Goal: Transaction & Acquisition: Purchase product/service

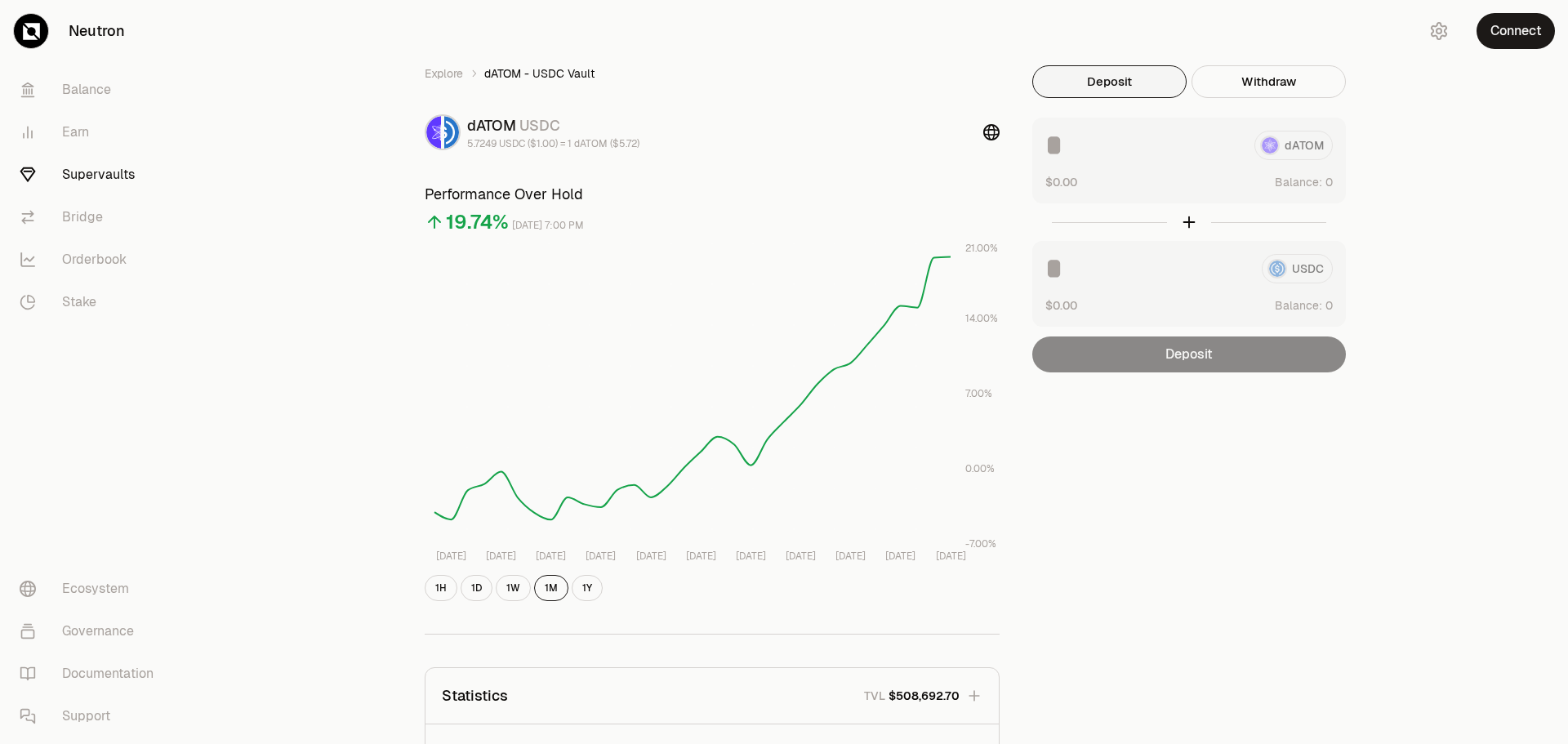
scroll to position [323, 0]
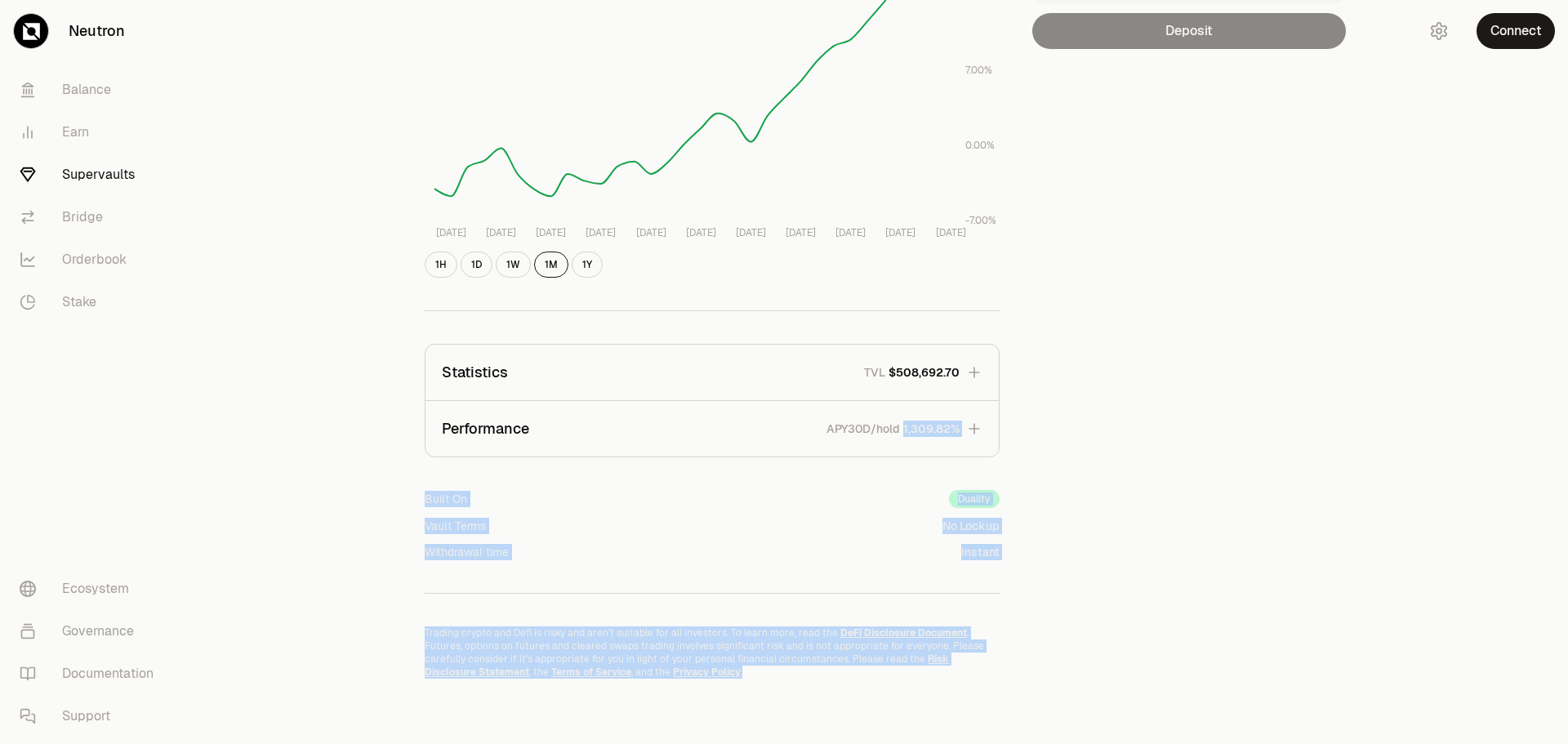
click at [120, 168] on link "Supervaults" at bounding box center [91, 174] width 170 height 42
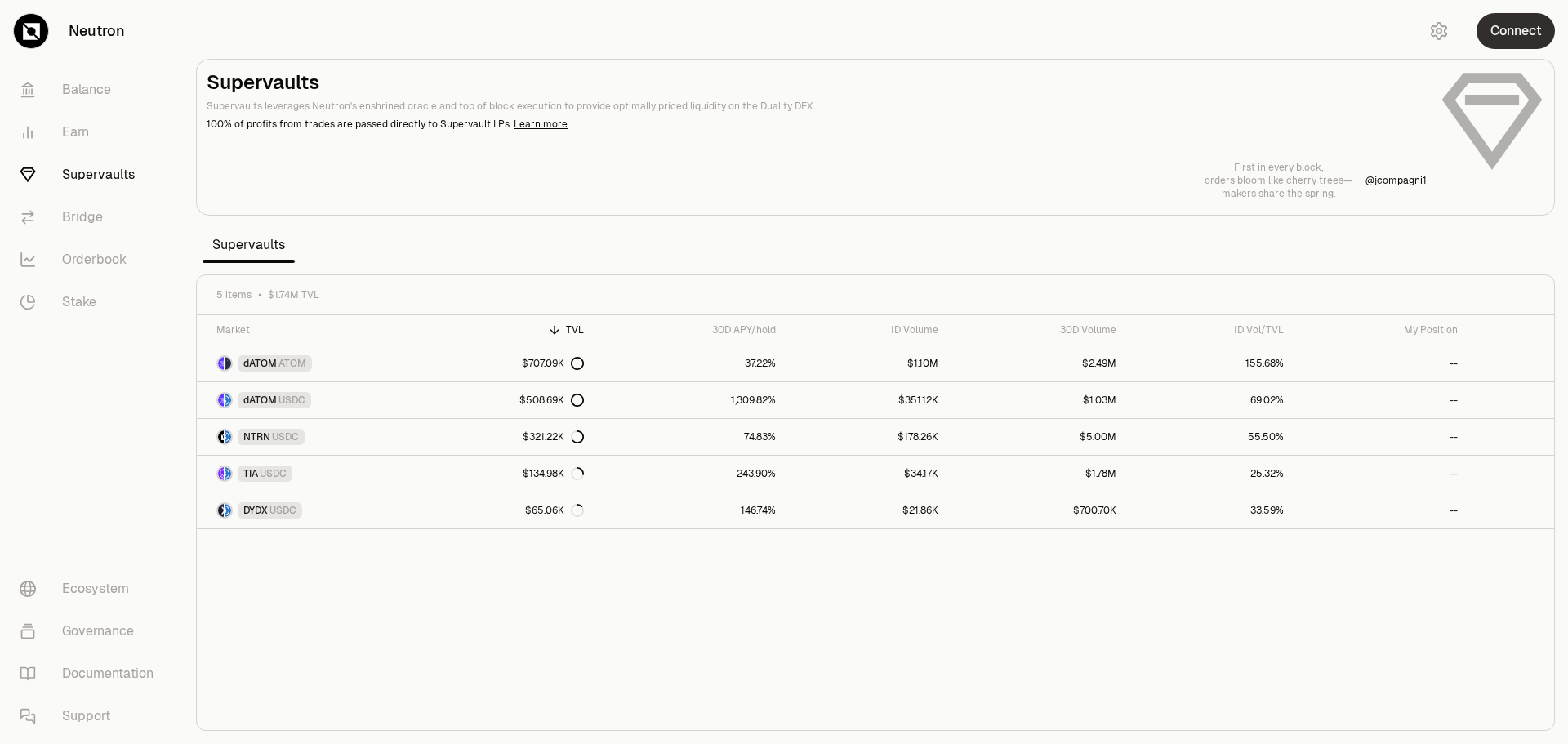
click at [1515, 33] on button "Connect" at bounding box center [1516, 32] width 78 height 36
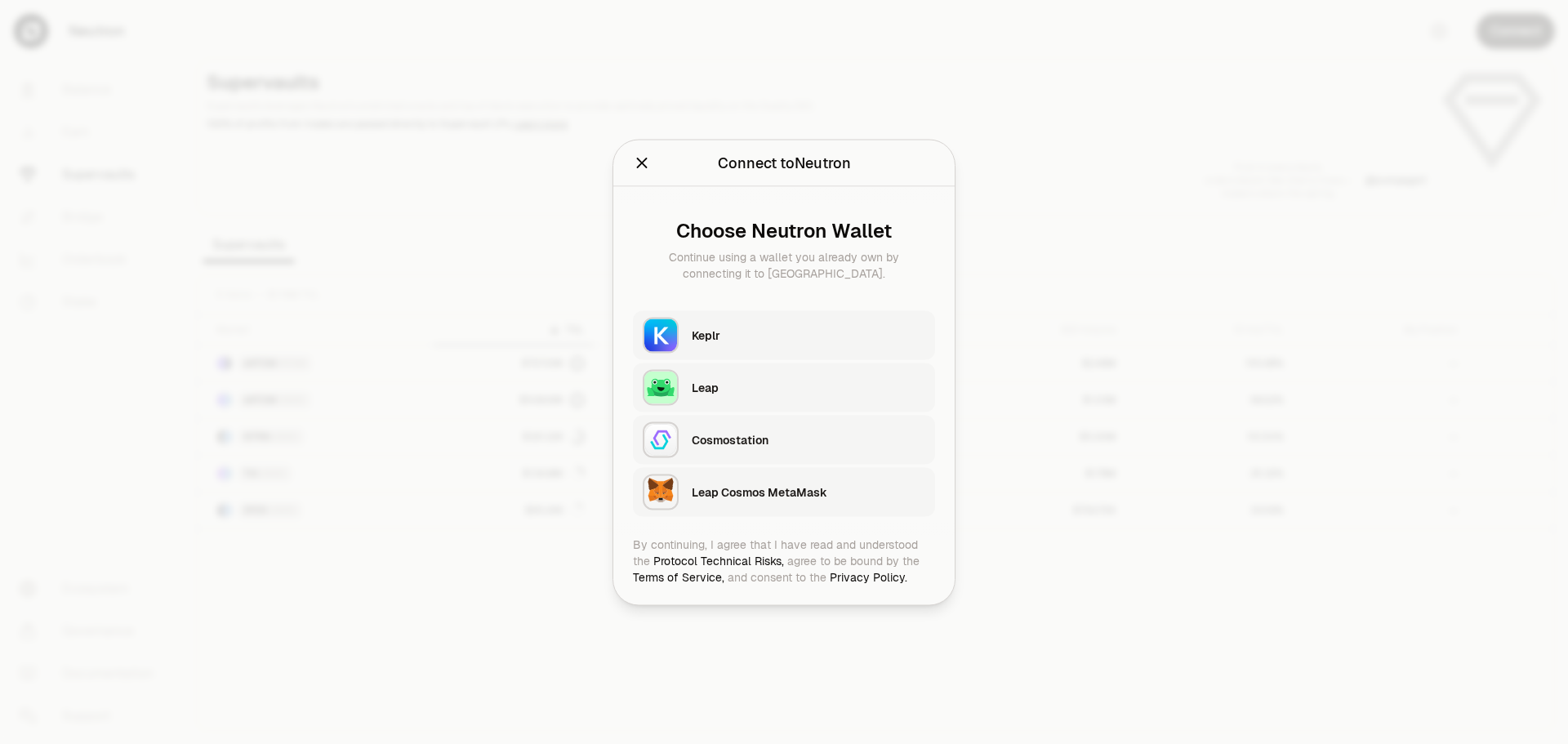
click at [732, 338] on div "Keplr" at bounding box center [808, 335] width 233 height 16
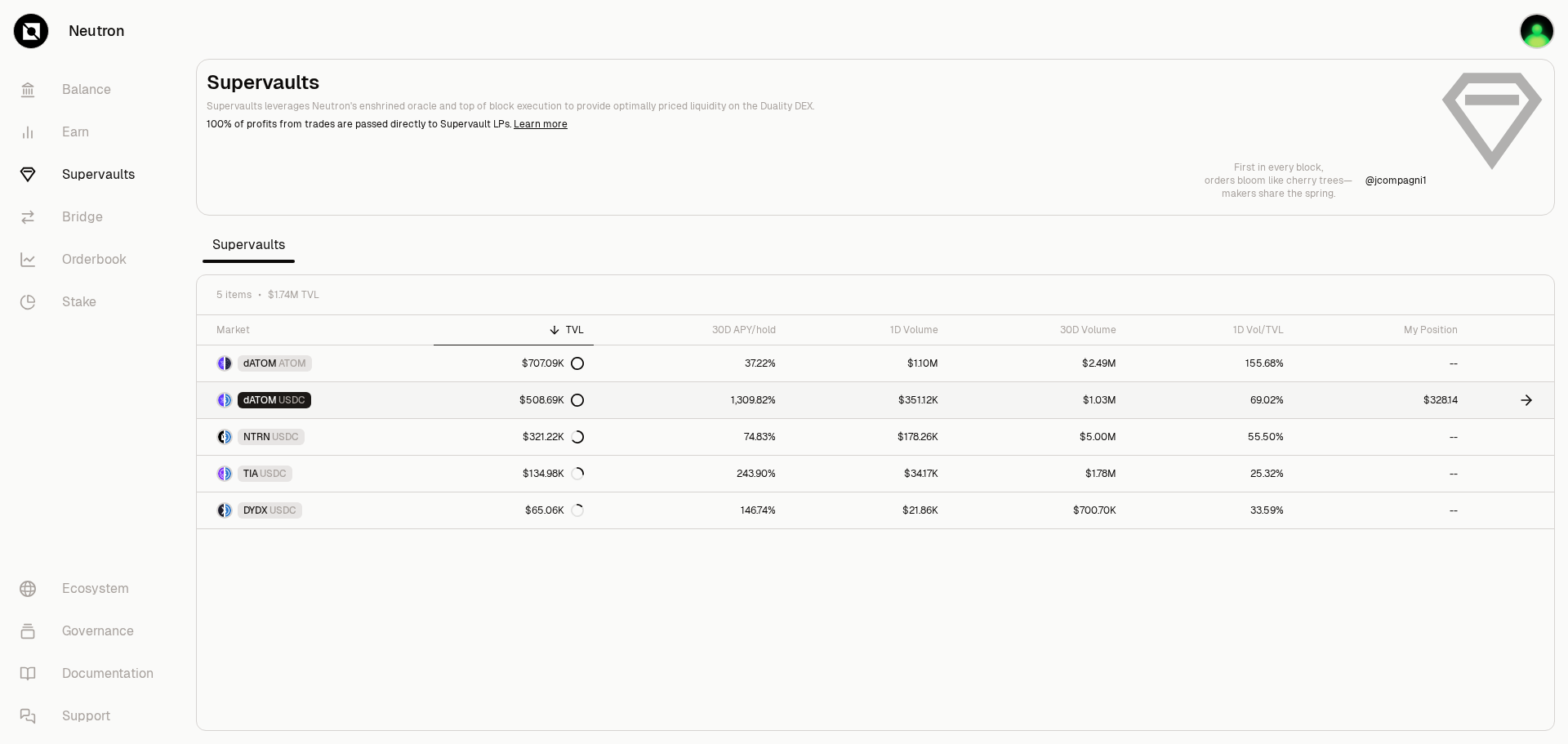
click at [464, 400] on link "$508.69K" at bounding box center [513, 400] width 160 height 36
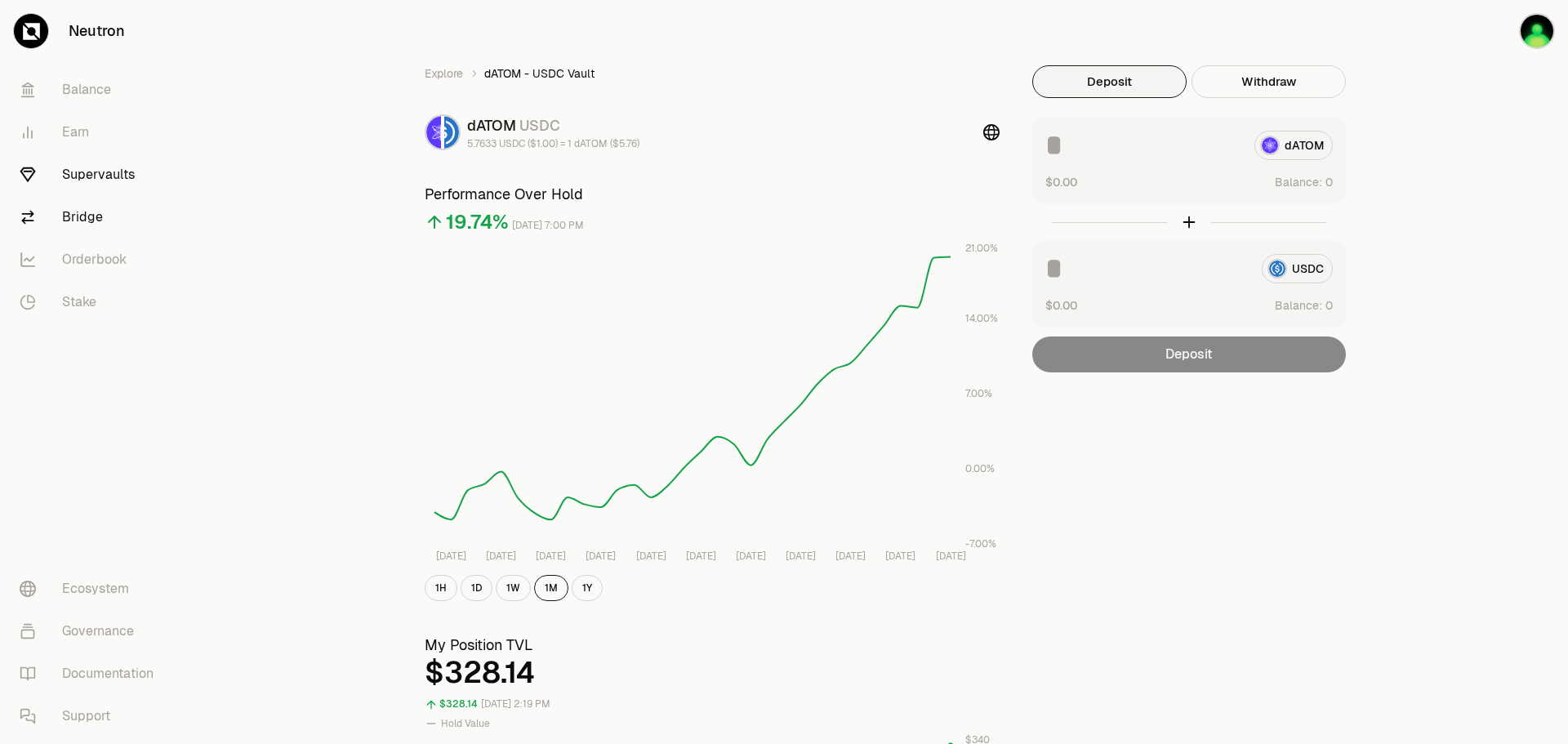
click at [87, 216] on link "Bridge" at bounding box center [91, 217] width 170 height 42
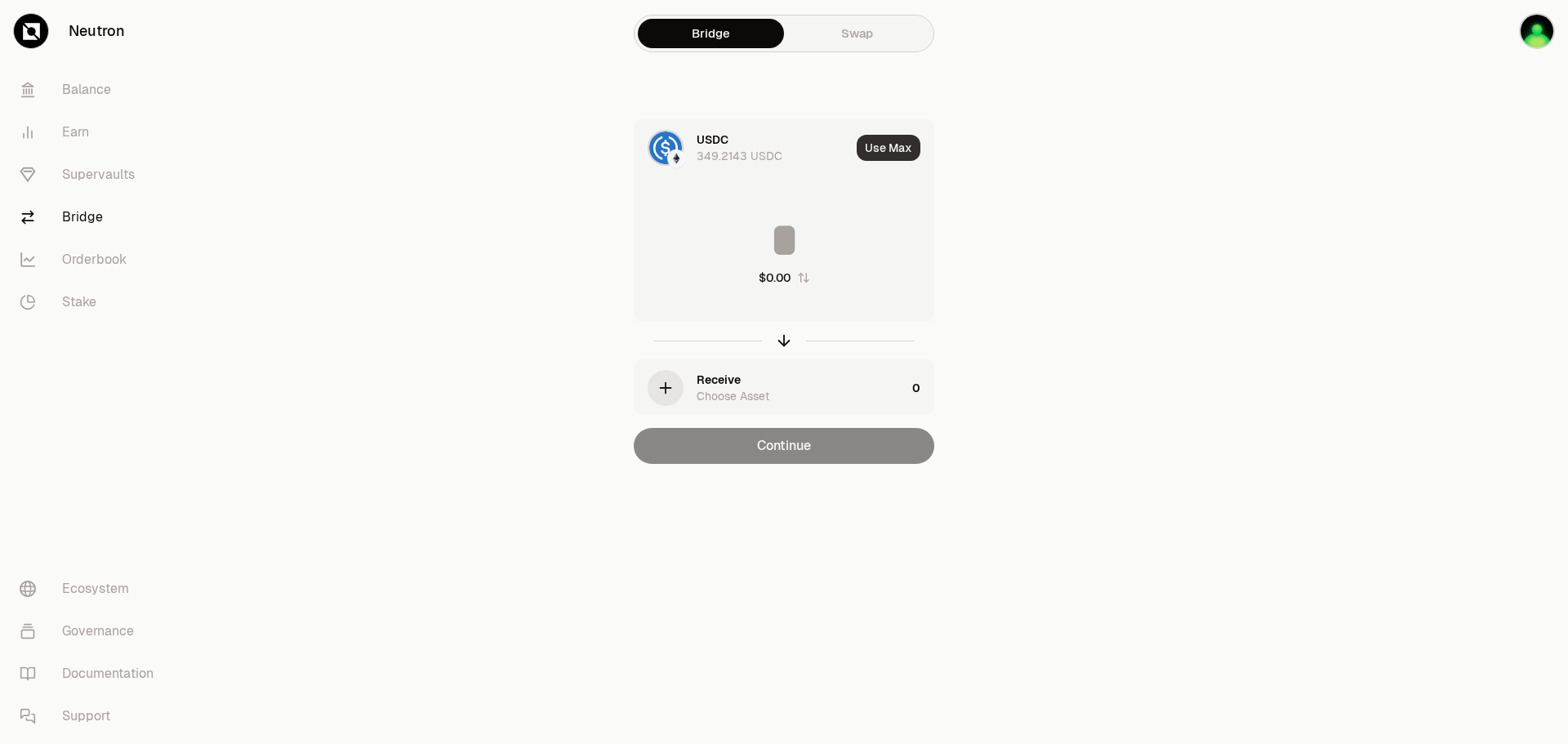
click at [887, 146] on button "Use Max" at bounding box center [889, 148] width 64 height 26
type input "**********"
click at [678, 385] on div "button" at bounding box center [666, 388] width 36 height 36
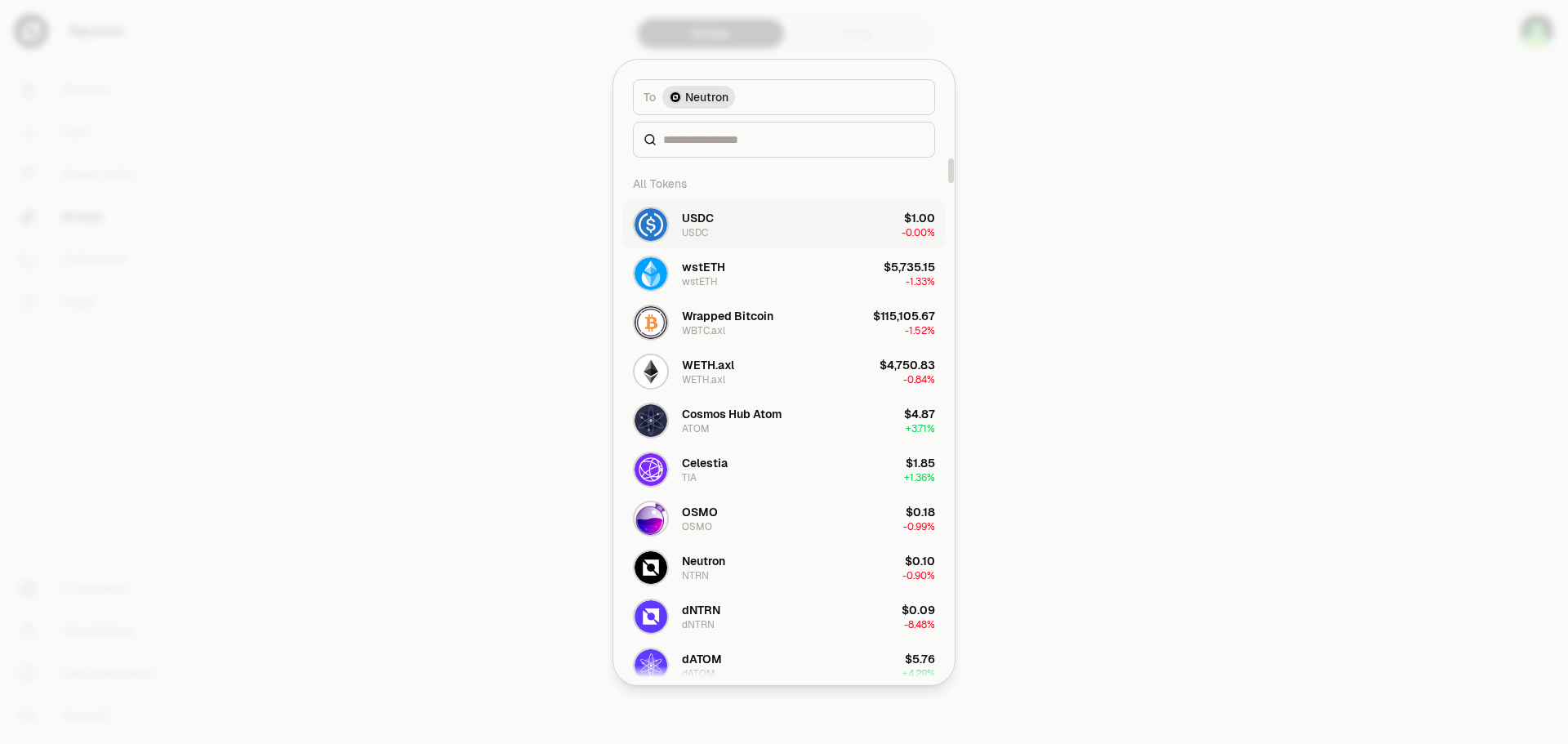
click at [761, 224] on button "USDC USDC $1.00 -0.00%" at bounding box center [783, 224] width 322 height 49
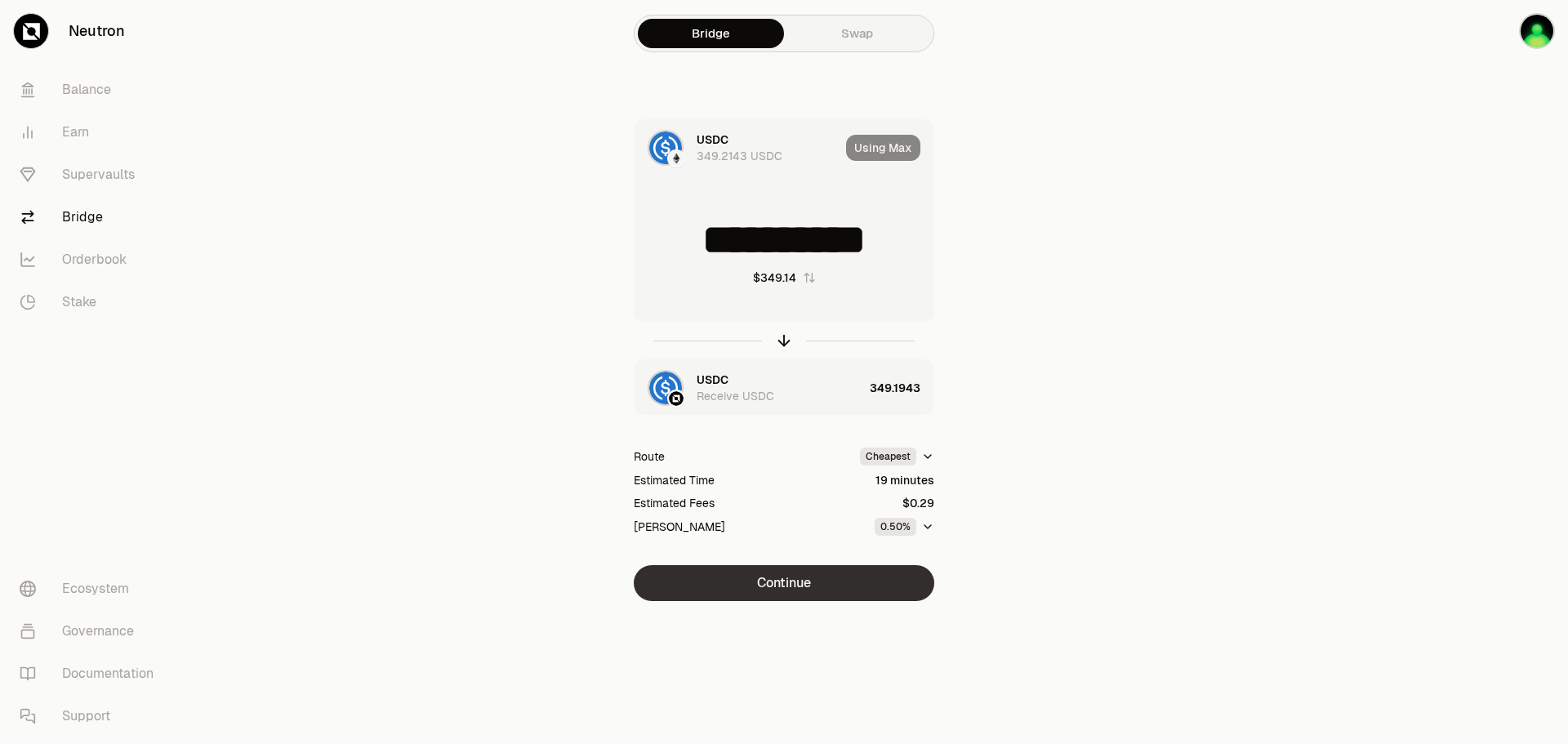
click at [802, 585] on button "Continue" at bounding box center [784, 583] width 301 height 36
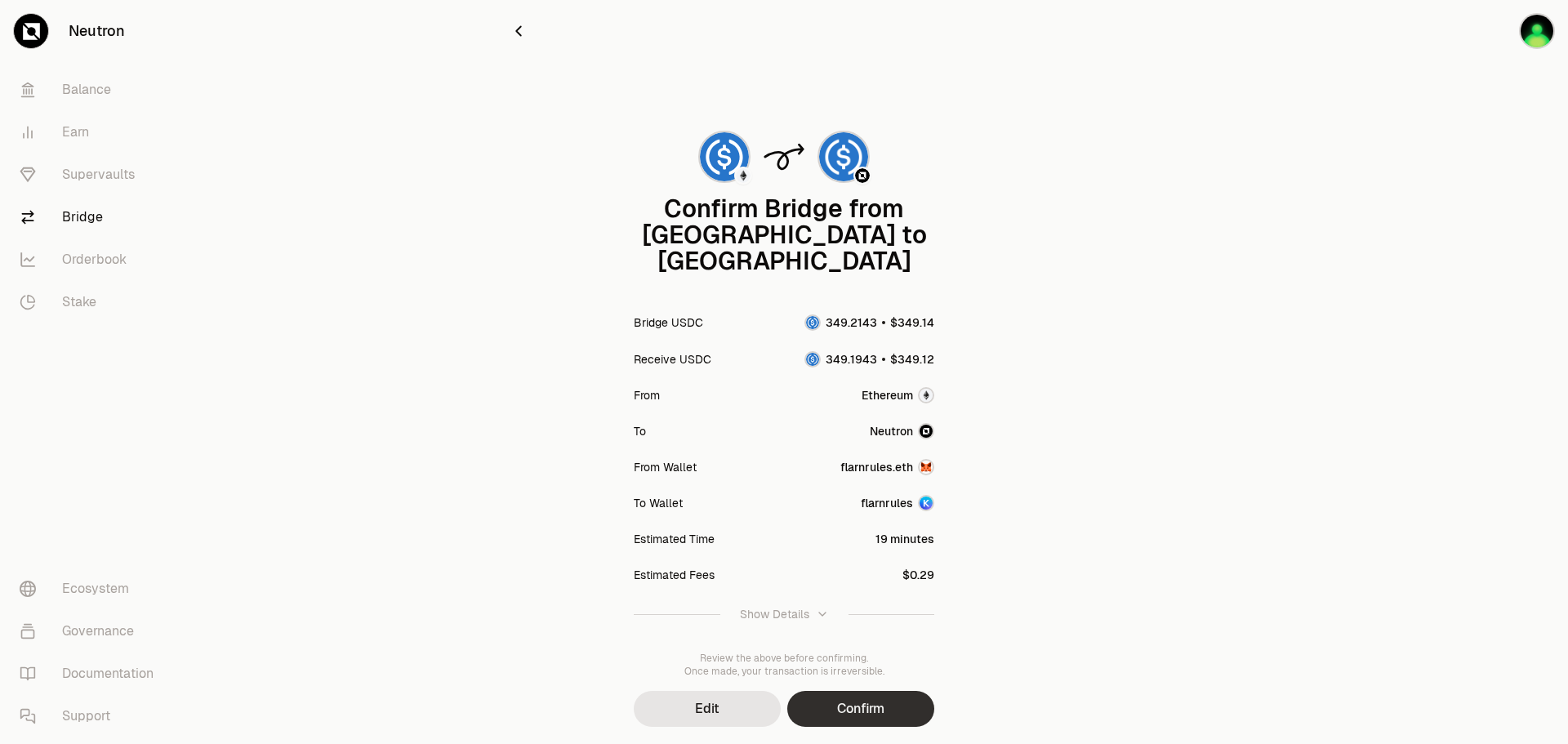
click at [897, 691] on button "Confirm" at bounding box center [861, 709] width 147 height 36
